Goal: Task Accomplishment & Management: Manage account settings

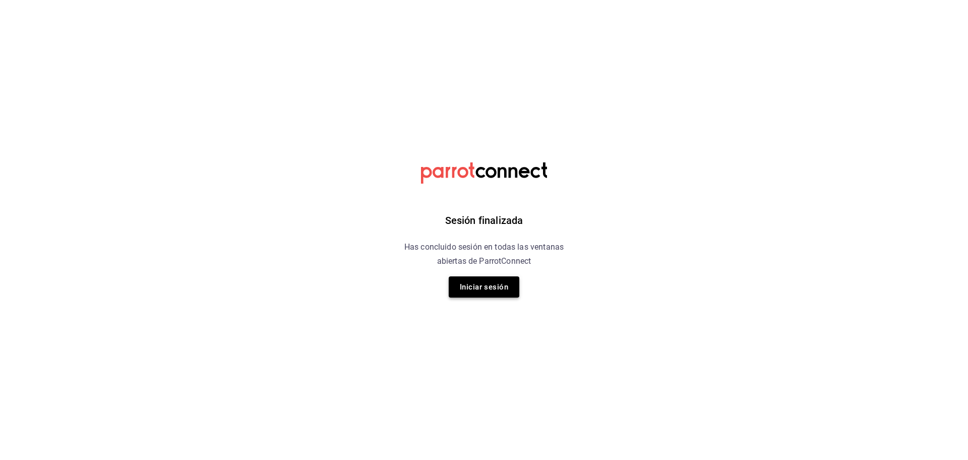
click at [503, 284] on button "Iniciar sesión" at bounding box center [484, 286] width 71 height 21
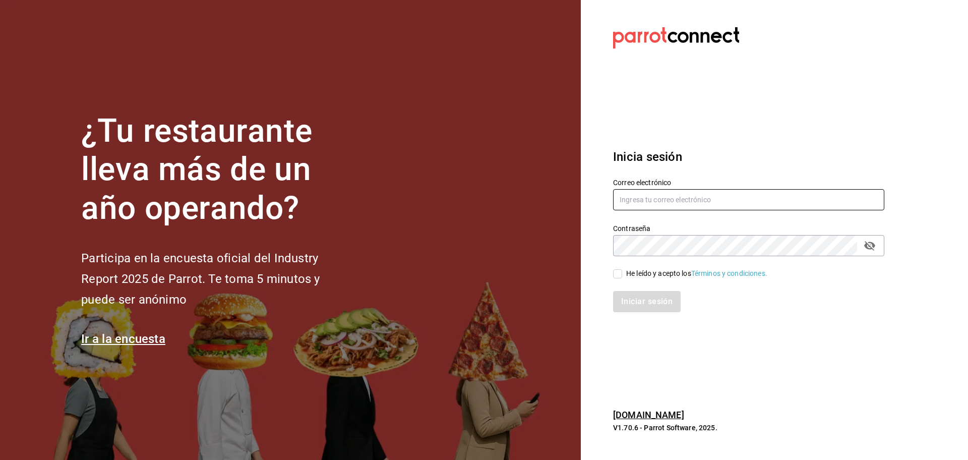
click at [735, 200] on input "text" at bounding box center [748, 199] width 271 height 21
type input "snacks.monterrey@inaricomedore.com.mx"
click at [617, 269] on input "He leído y acepto los Términos y condiciones." at bounding box center [617, 273] width 9 height 9
checkbox input "true"
click at [642, 308] on button "Iniciar sesión" at bounding box center [647, 301] width 69 height 21
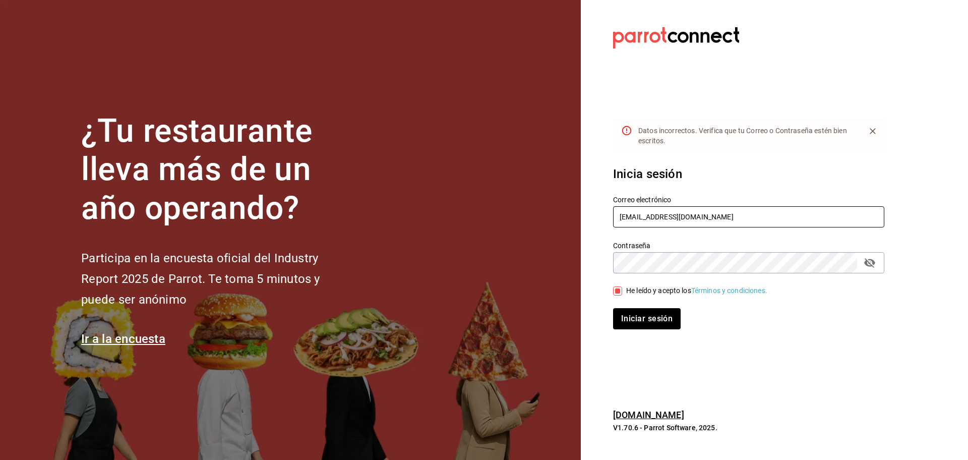
click at [724, 216] on input "snacks.monterrey@inaricomedore.com.mx" at bounding box center [748, 216] width 271 height 21
click at [876, 259] on button "passwordField" at bounding box center [869, 262] width 17 height 17
type input "snacks.monterrey@inaricomedores.com.mx"
click at [641, 324] on button "Iniciar sesión" at bounding box center [647, 318] width 69 height 21
